Goal: Information Seeking & Learning: Learn about a topic

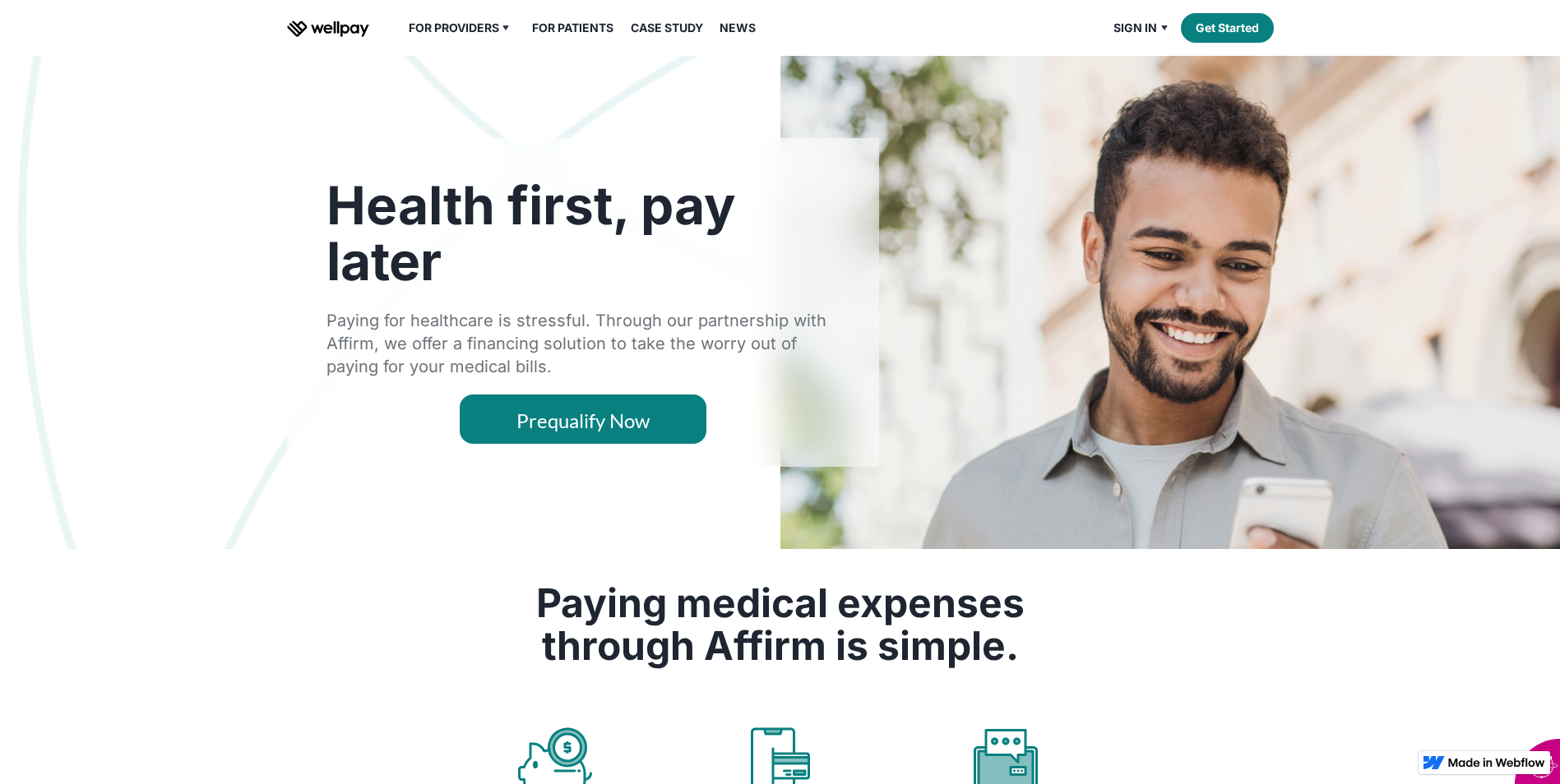
click at [585, 26] on link "For Patients" at bounding box center [573, 28] width 101 height 20
click at [573, 19] on link "For Patients" at bounding box center [573, 28] width 101 height 20
